Goal: Transaction & Acquisition: Obtain resource

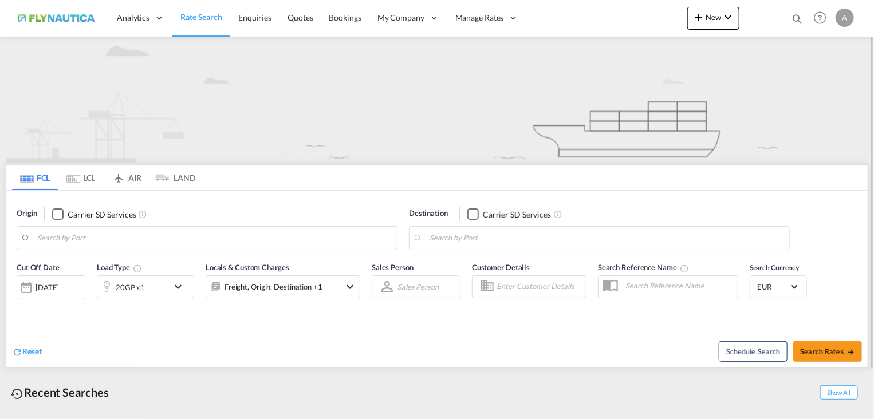
click at [73, 177] on md-icon "Use the left and right arrow keys to navigate between tabs" at bounding box center [73, 179] width 14 height 9
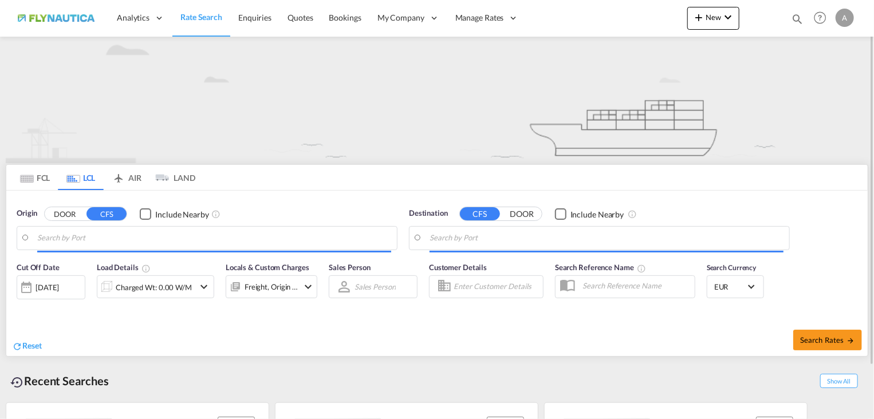
click at [61, 208] on button "DOOR" at bounding box center [65, 213] width 40 height 13
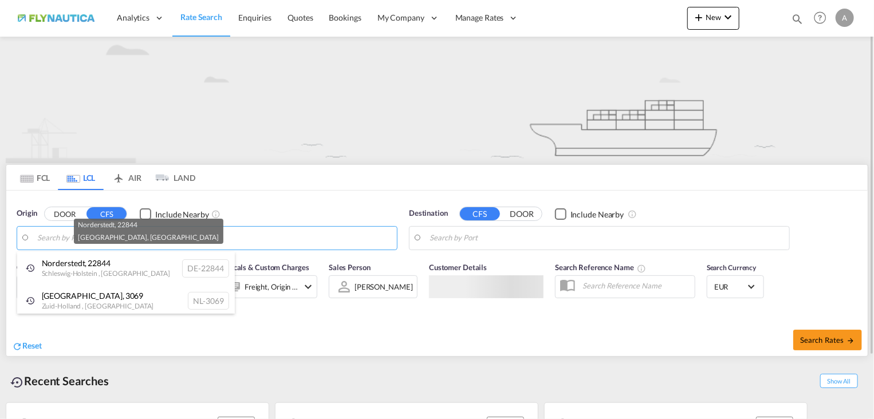
click at [85, 270] on div "[GEOGRAPHIC_DATA] , 22844 [GEOGRAPHIC_DATA] , [GEOGRAPHIC_DATA] DE-22844" at bounding box center [126, 268] width 218 height 33
type input "DE-22844, [GEOGRAPHIC_DATA], [GEOGRAPHIC_DATA]"
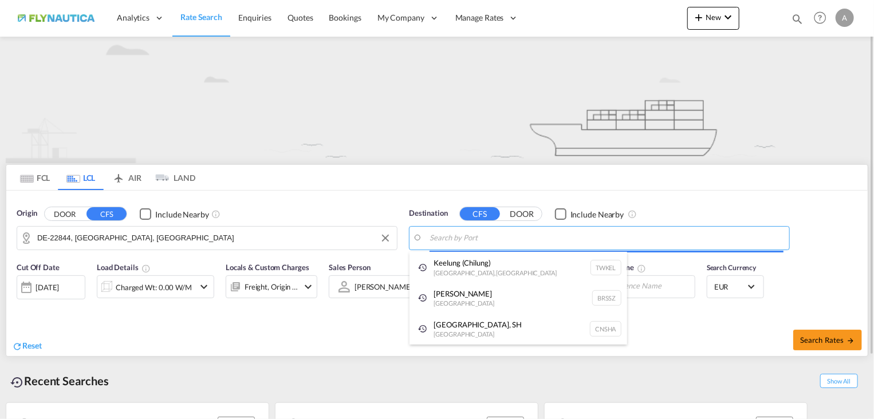
click at [543, 246] on body "Analytics Reports Dashboard Rate Search Enquiries Quotes Bookings" at bounding box center [437, 209] width 874 height 419
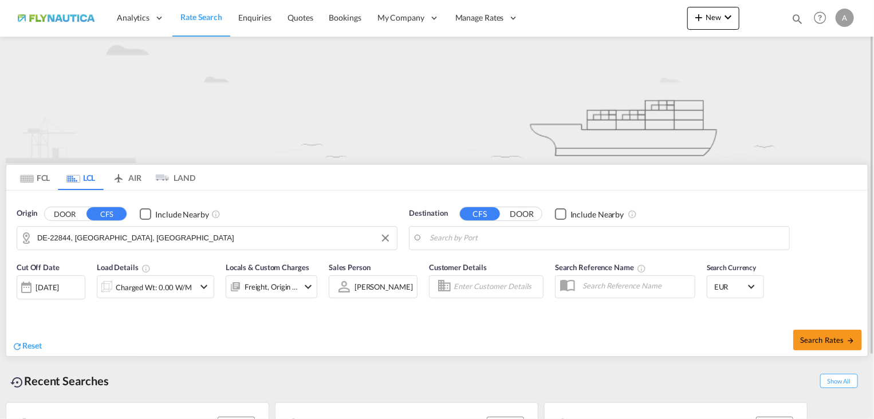
click at [518, 236] on body "Analytics Reports Dashboard Rate Search Enquiries Quotes Bookings" at bounding box center [437, 209] width 874 height 419
drag, startPoint x: 518, startPoint y: 236, endPoint x: 492, endPoint y: 242, distance: 26.5
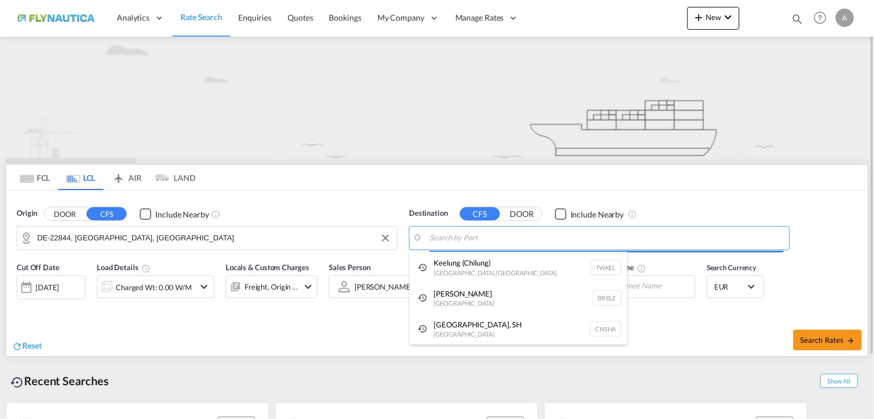
click at [489, 243] on body "Analytics Reports Dashboard Rate Search Enquiries Quotes Bookings" at bounding box center [437, 209] width 874 height 419
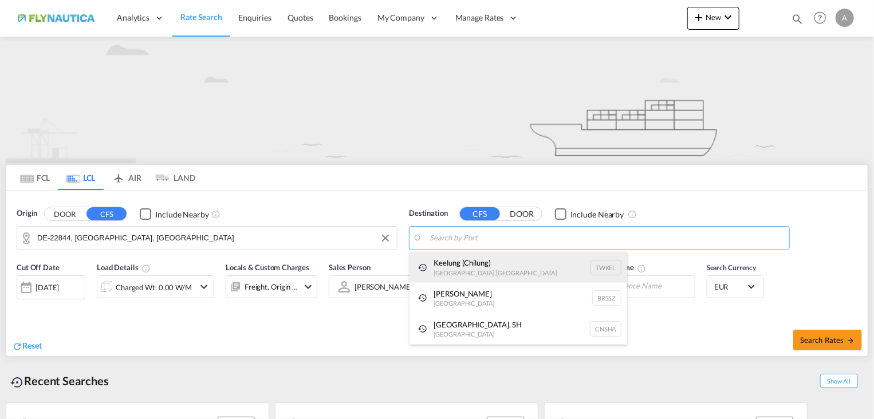
click at [454, 273] on div "Keelung ([GEOGRAPHIC_DATA]) [GEOGRAPHIC_DATA], [GEOGRAPHIC_DATA] TWKEL" at bounding box center [518, 267] width 218 height 31
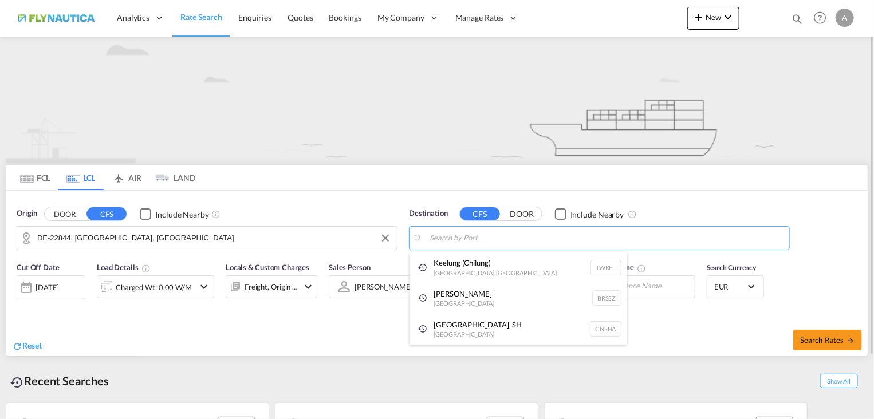
type input "Keelung (Chilung), TWKEL"
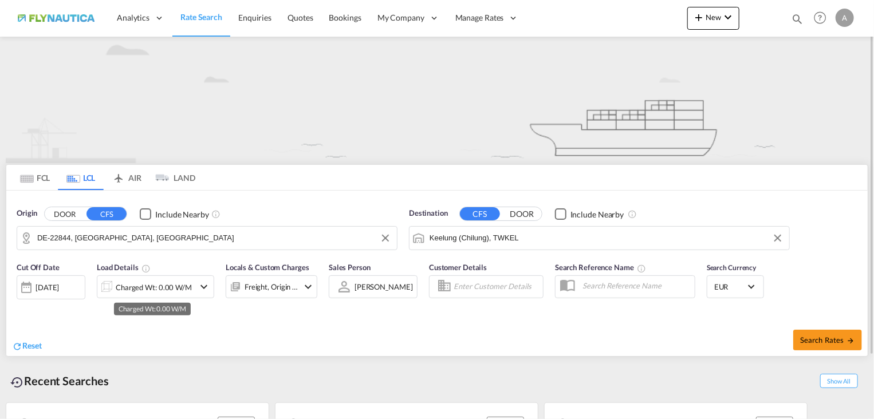
click at [143, 286] on div "Charged Wt: 0.00 W/M" at bounding box center [154, 287] width 76 height 16
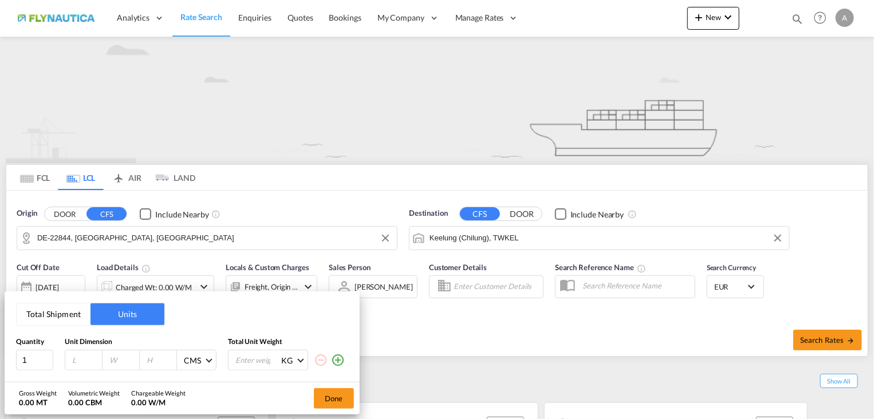
click at [81, 363] on input "number" at bounding box center [86, 360] width 31 height 10
type input "120"
type input "80"
type input "120"
type input "200"
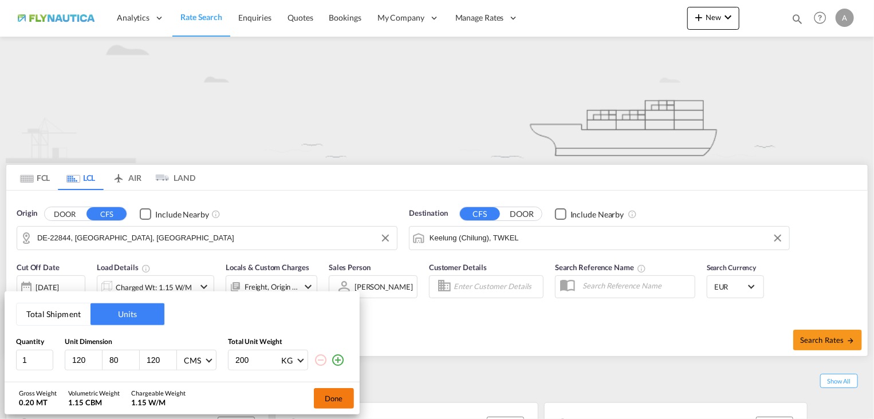
click at [343, 398] on button "Done" at bounding box center [334, 398] width 40 height 21
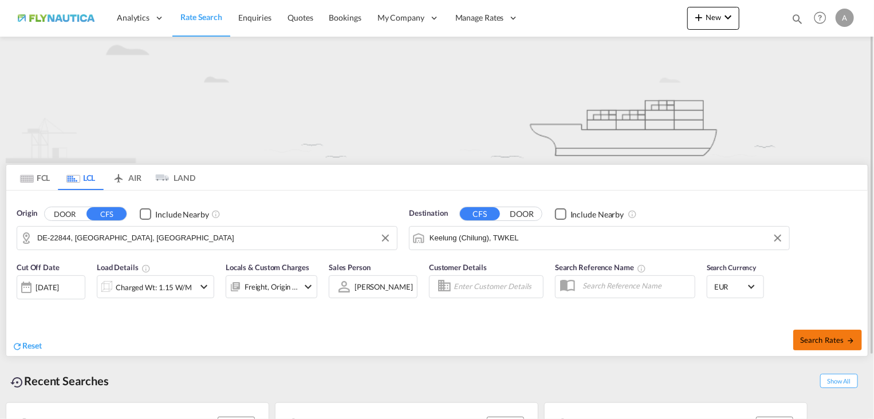
click at [830, 341] on span "Search Rates" at bounding box center [827, 339] width 55 height 9
type input "22844 to TWKEL / [DATE]"
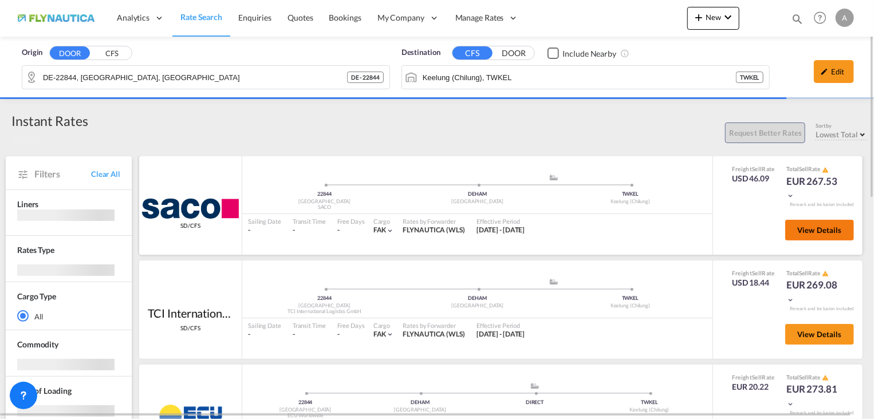
click at [824, 231] on span "View Details" at bounding box center [819, 230] width 45 height 9
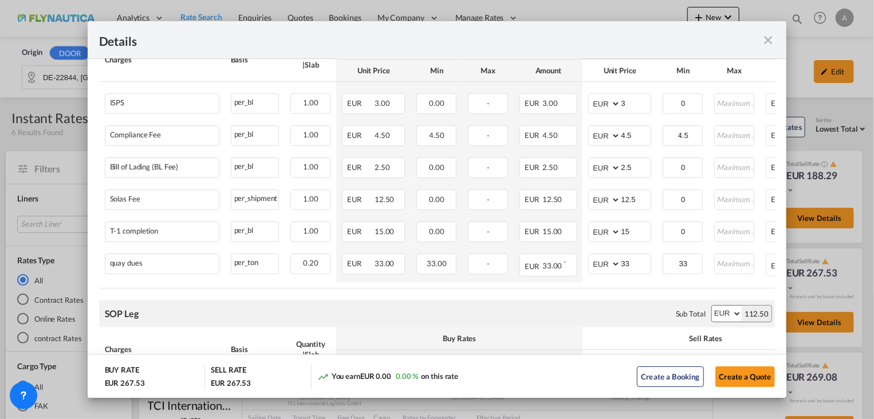
scroll to position [902, 0]
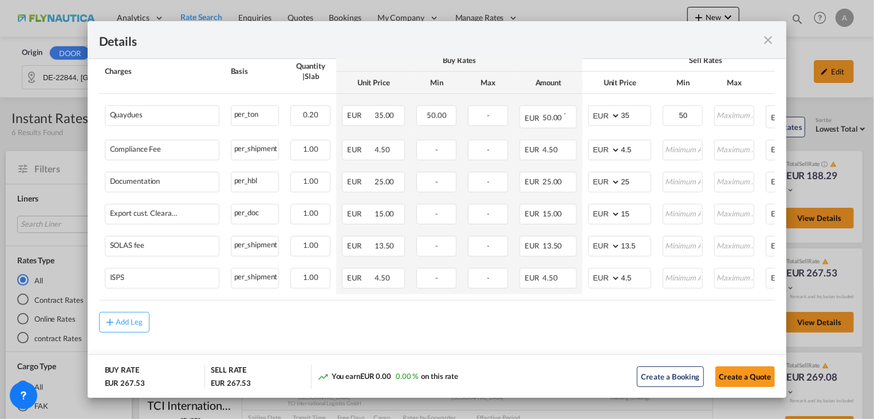
click at [769, 42] on md-icon "icon-close fg-AAA8AD m-0 cursor" at bounding box center [768, 40] width 14 height 14
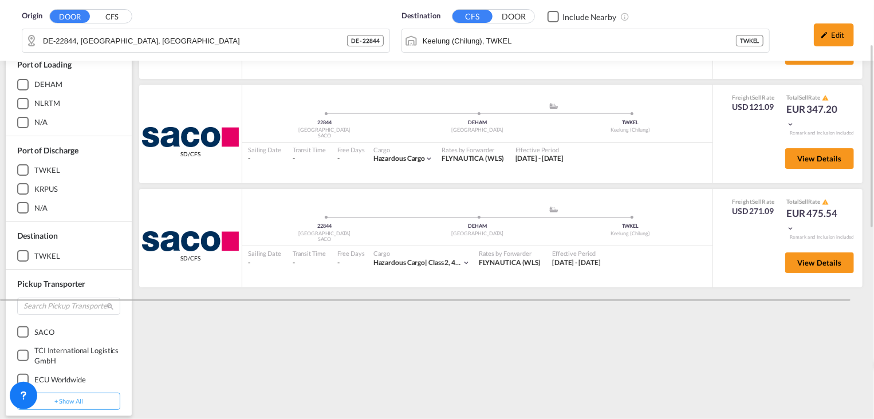
scroll to position [18, 0]
